Goal: Transaction & Acquisition: Purchase product/service

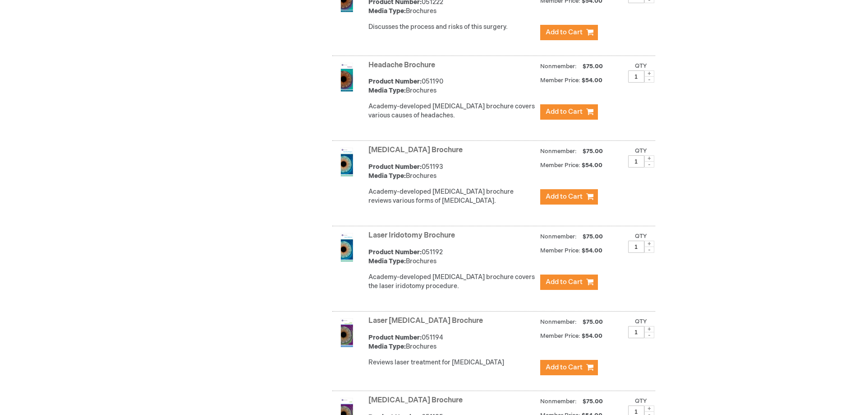
scroll to position [1895, 0]
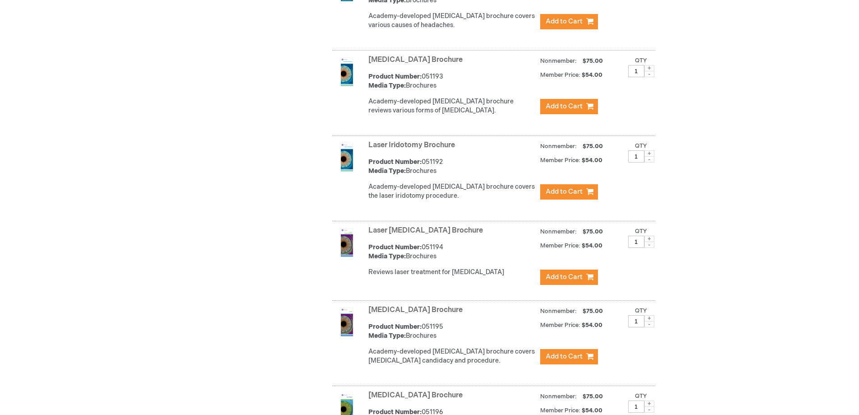
click at [434, 226] on link "Laser [MEDICAL_DATA] Brochure" at bounding box center [426, 230] width 115 height 9
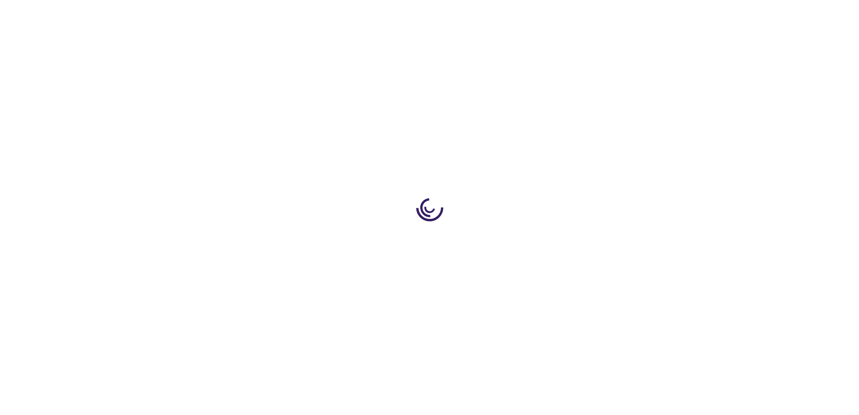
type input "1"
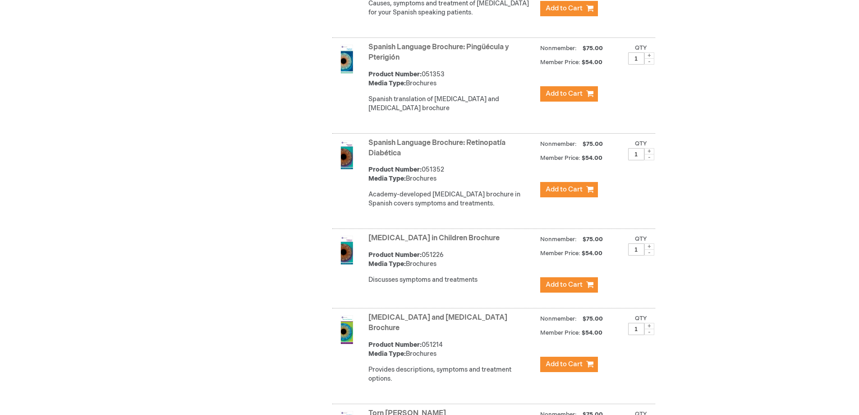
scroll to position [3426, 0]
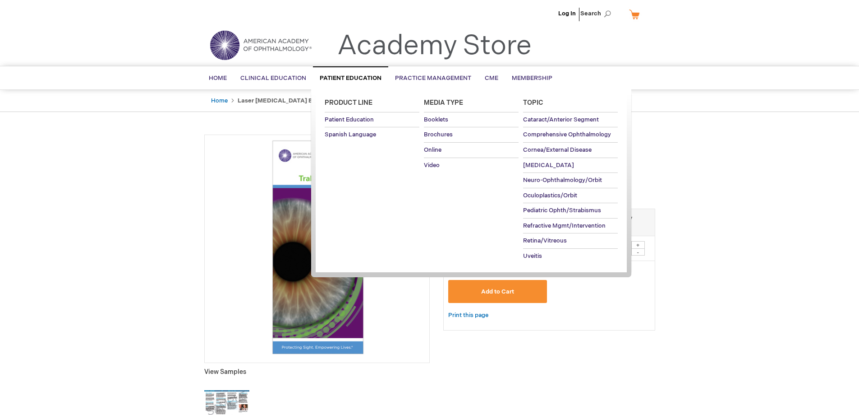
click at [345, 76] on span "Patient Education" at bounding box center [351, 77] width 62 height 7
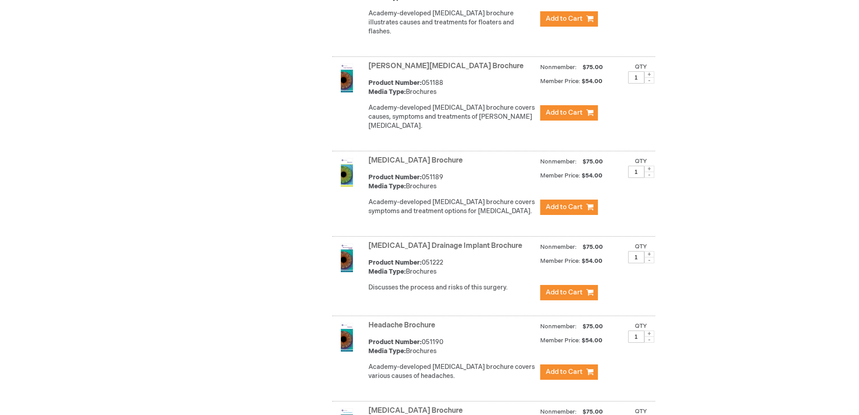
scroll to position [2030, 0]
click at [394, 156] on link "[MEDICAL_DATA] Brochure" at bounding box center [416, 160] width 94 height 9
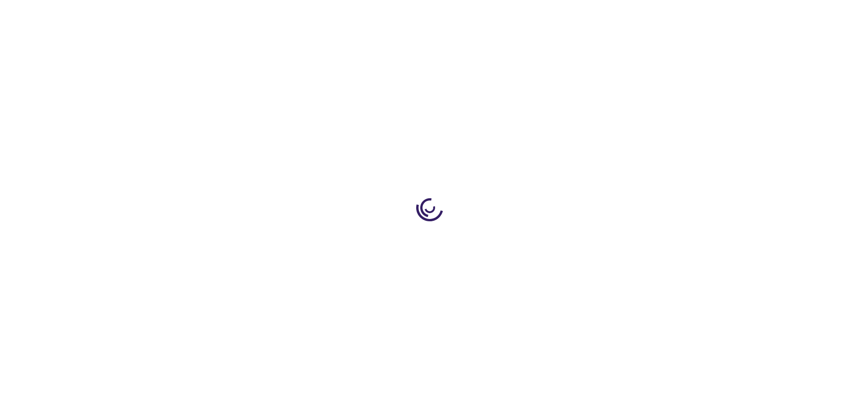
type input "1"
